Goal: Task Accomplishment & Management: Manage account settings

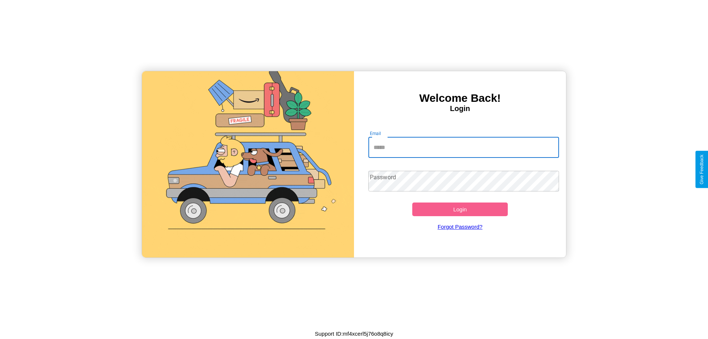
click at [464, 147] on input "Email" at bounding box center [464, 147] width 191 height 21
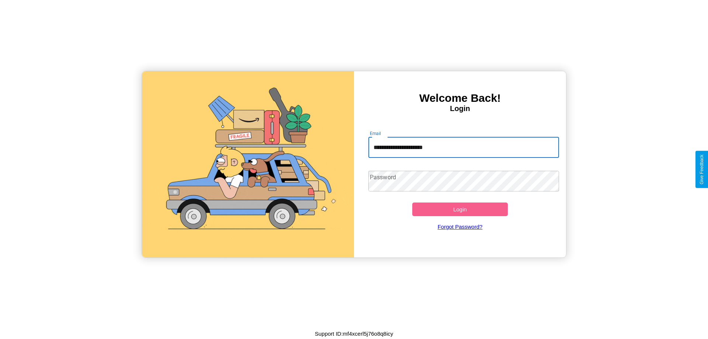
type input "**********"
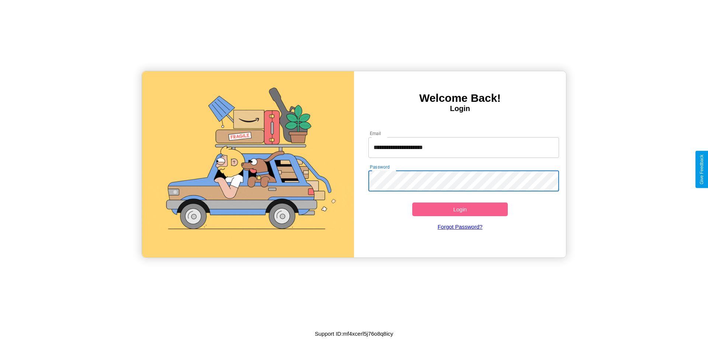
click at [460, 209] on button "Login" at bounding box center [460, 210] width 96 height 14
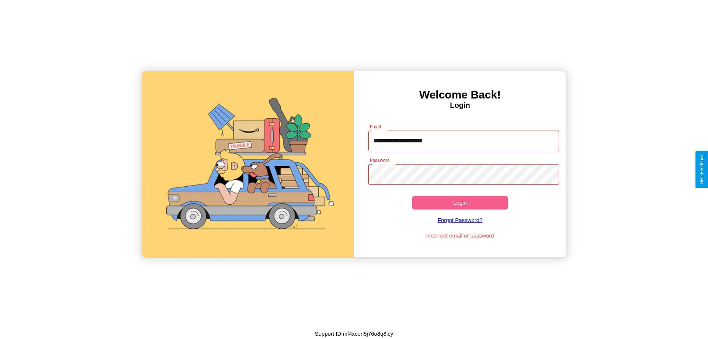
click at [460, 203] on button "Login" at bounding box center [460, 203] width 96 height 14
